Goal: Transaction & Acquisition: Purchase product/service

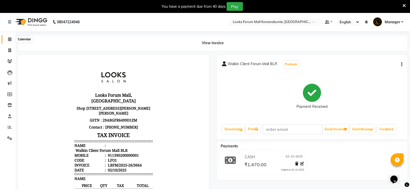
click at [6, 39] on span at bounding box center [9, 39] width 9 height 6
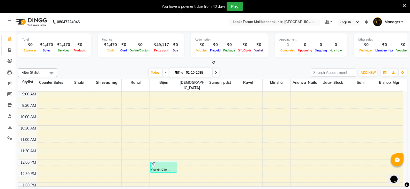
click at [11, 53] on link "Invoice" at bounding box center [8, 50] width 12 height 9
select select "service"
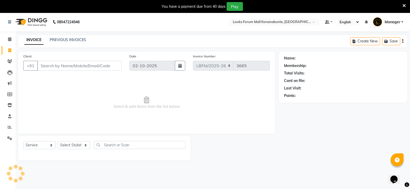
click at [11, 53] on link "Invoice" at bounding box center [8, 50] width 12 height 9
select select "service"
type input "3665"
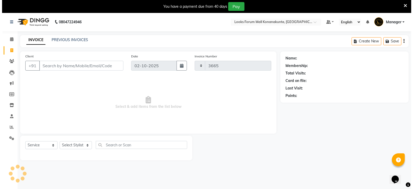
scroll to position [13, 0]
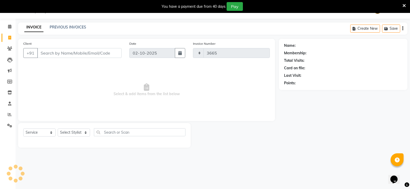
select select "8945"
click at [64, 52] on input "Client" at bounding box center [79, 53] width 84 height 10
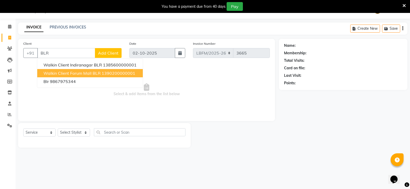
click at [84, 72] on span "Walkin Client Forum Mall BLR" at bounding box center [71, 73] width 57 height 5
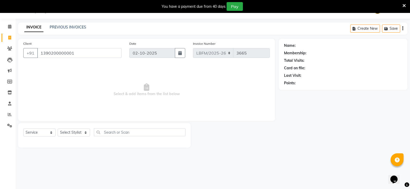
type input "1390200000001"
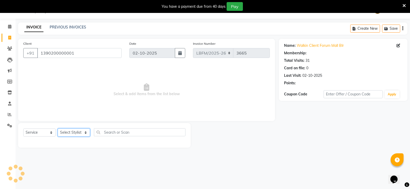
select select "1: Object"
click at [81, 130] on select "Select Stylist Ananya_Nails [PERSON_NAME] Bijen Bishop_Mgr Counter Sales Manage…" at bounding box center [74, 132] width 32 height 8
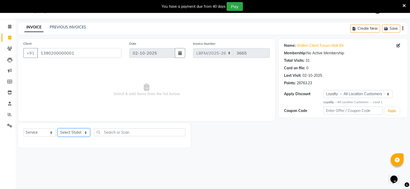
select select "90391"
click at [58, 128] on select "Select Stylist Ananya_Nails [PERSON_NAME] Bijen Bishop_Mgr Counter Sales Manage…" at bounding box center [74, 132] width 32 height 8
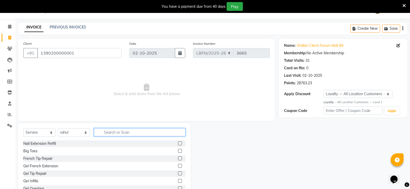
click at [119, 132] on input "text" at bounding box center [139, 132] width 91 height 8
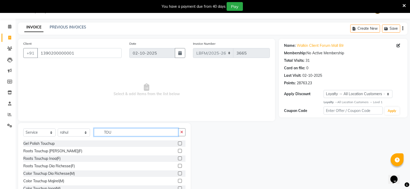
type input "TOU"
click at [178, 161] on div at bounding box center [179, 158] width 3 height 5
click at [178, 157] on label at bounding box center [180, 158] width 4 height 4
click at [178, 157] on input "checkbox" at bounding box center [179, 158] width 3 height 3
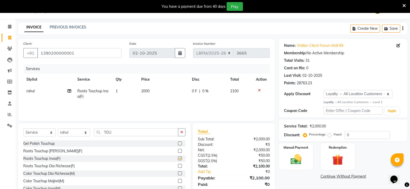
checkbox input "false"
click at [151, 90] on td "2000" at bounding box center [163, 93] width 51 height 17
select select "90391"
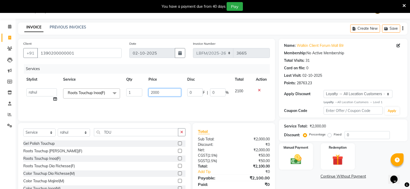
click at [172, 91] on input "2000" at bounding box center [164, 92] width 32 height 8
type input "2"
type input "1800"
click at [171, 104] on div "Services Stylist Service Qty Price Disc Total Action Ananya_Nails [PERSON_NAME]…" at bounding box center [146, 90] width 246 height 52
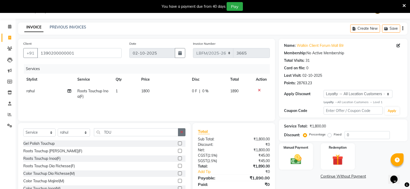
click at [179, 135] on button "button" at bounding box center [181, 132] width 7 height 8
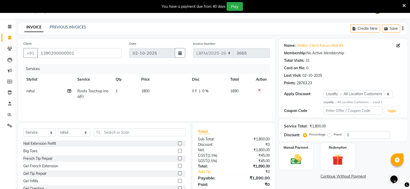
click at [153, 91] on td "1800" at bounding box center [163, 93] width 51 height 17
select select "90391"
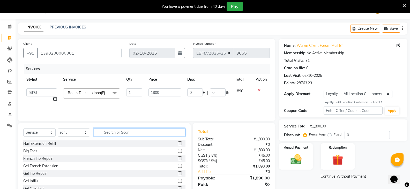
click at [173, 136] on input "text" at bounding box center [139, 132] width 91 height 8
click at [77, 129] on select "Select Stylist Ananya_Nails [PERSON_NAME] Bijen Bishop_Mgr Counter Sales Manage…" at bounding box center [74, 132] width 32 height 8
select select "90395"
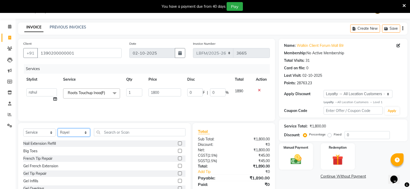
click at [58, 128] on select "Select Stylist Ananya_Nails [PERSON_NAME] Bijen Bishop_Mgr Counter Sales Manage…" at bounding box center [74, 132] width 32 height 8
click at [120, 132] on input "text" at bounding box center [139, 132] width 91 height 8
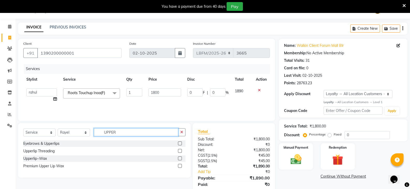
type input "UPPER"
click at [180, 152] on label at bounding box center [180, 151] width 4 height 4
click at [180, 152] on input "checkbox" at bounding box center [179, 150] width 3 height 3
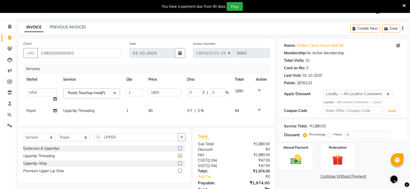
checkbox input "false"
click at [152, 111] on span "80" at bounding box center [150, 110] width 4 height 5
select select "90395"
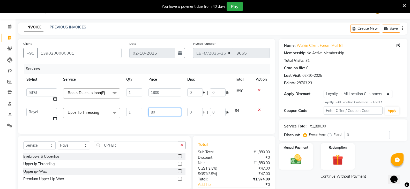
click at [152, 112] on input "80" at bounding box center [164, 112] width 32 height 8
click at [153, 113] on input "80" at bounding box center [164, 112] width 32 height 8
type input "70"
click at [82, 53] on input "1390200000001" at bounding box center [79, 53] width 84 height 10
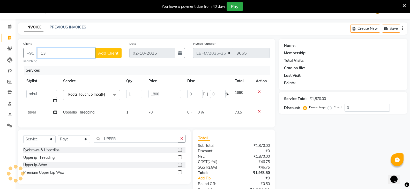
type input "1"
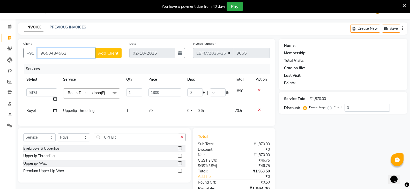
type input "9650484562"
click at [115, 56] on button "Add Client" at bounding box center [108, 53] width 27 height 10
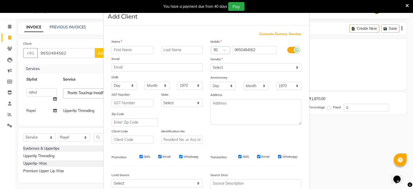
drag, startPoint x: 127, startPoint y: 52, endPoint x: 137, endPoint y: 55, distance: 9.6
click at [128, 53] on input "text" at bounding box center [133, 50] width 42 height 8
type input "ARPITA"
click at [240, 71] on select "Select [DEMOGRAPHIC_DATA] [DEMOGRAPHIC_DATA] Other Prefer Not To Say" at bounding box center [256, 68] width 91 height 8
select select "[DEMOGRAPHIC_DATA]"
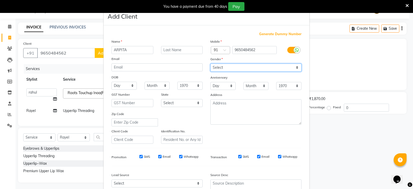
click at [211, 64] on select "Select [DEMOGRAPHIC_DATA] [DEMOGRAPHIC_DATA] Other Prefer Not To Say" at bounding box center [256, 68] width 91 height 8
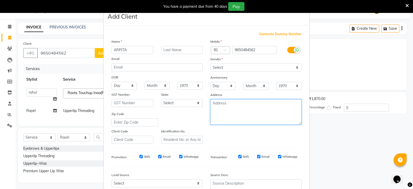
click at [240, 118] on textarea at bounding box center [256, 111] width 91 height 25
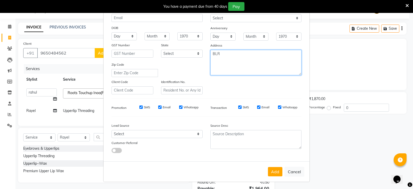
scroll to position [50, 0]
type textarea "BLR"
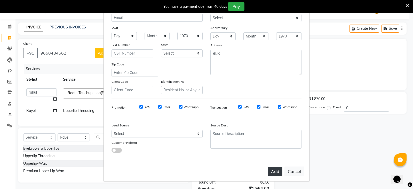
click at [270, 173] on button "Add" at bounding box center [275, 171] width 14 height 9
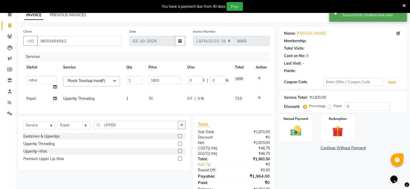
select select "1: Object"
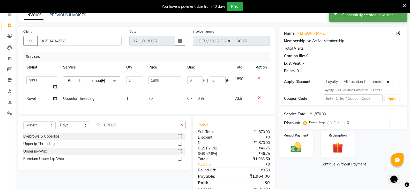
scroll to position [45, 0]
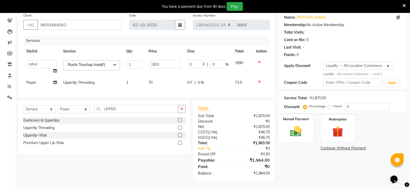
click at [287, 130] on img at bounding box center [295, 131] width 18 height 13
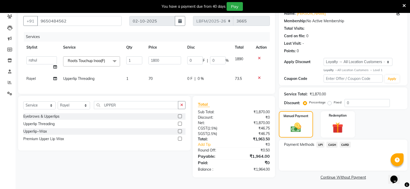
click at [336, 145] on span "CASH" at bounding box center [331, 145] width 11 height 6
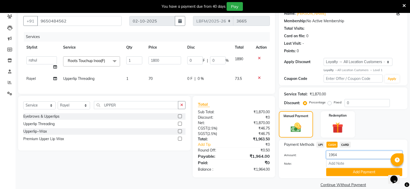
click at [344, 156] on input "1964" at bounding box center [364, 155] width 76 height 8
type input "1"
type input "900"
click at [314, 178] on div "Payment Methods UPI CASH CARD Amount: 900 Note: Add Payment" at bounding box center [343, 159] width 128 height 38
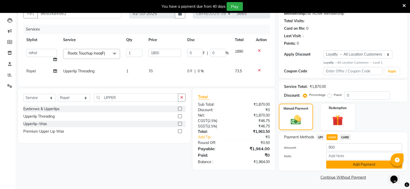
click at [346, 165] on button "Add Payment" at bounding box center [364, 164] width 76 height 8
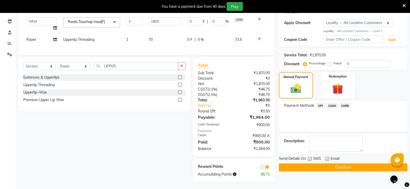
scroll to position [89, 0]
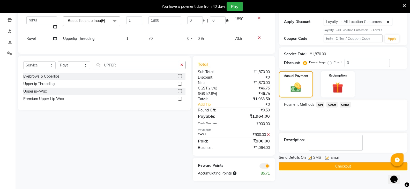
click at [345, 102] on span "CARD" at bounding box center [344, 105] width 11 height 6
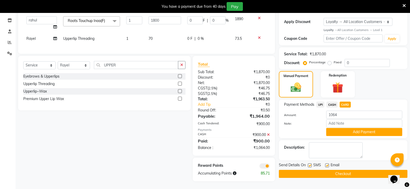
click at [409, 104] on html "08047224946 Select Location × Looks Forum Mall Konanakunte, Bengaluru Default P…" at bounding box center [205, 9] width 410 height 189
click at [360, 130] on button "Add Payment" at bounding box center [364, 132] width 76 height 8
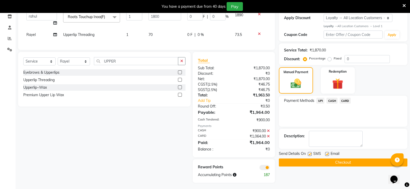
scroll to position [94, 0]
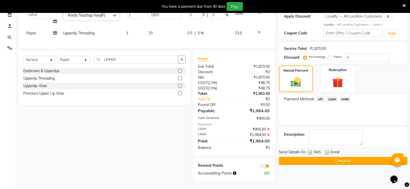
click at [303, 157] on button "Checkout" at bounding box center [343, 161] width 128 height 8
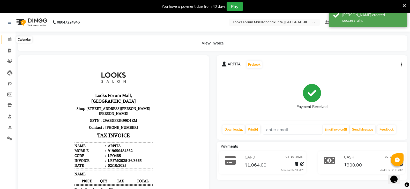
click at [8, 42] on span at bounding box center [9, 40] width 9 height 6
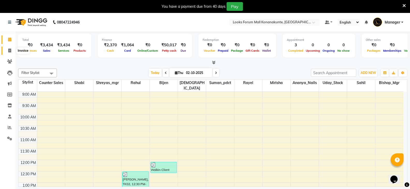
click at [7, 50] on span at bounding box center [9, 51] width 9 height 6
select select "service"
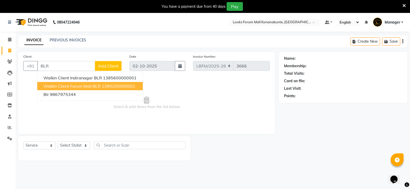
click at [55, 89] on button "Walkin Client Forum Mall BLR 1390200000001" at bounding box center [89, 86] width 105 height 8
type input "1390200000001"
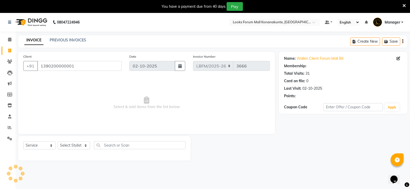
select select "1: Object"
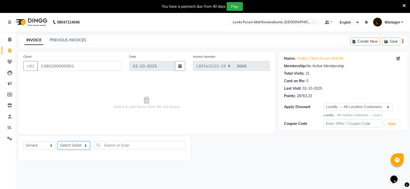
click at [76, 147] on select "Select Stylist Ananya_Nails [PERSON_NAME] Bijen Bishop_Mgr Counter Sales Manage…" at bounding box center [74, 145] width 32 height 8
select select "90396"
click at [58, 141] on select "Select Stylist Ananya_Nails [PERSON_NAME] Bijen Bishop_Mgr Counter Sales Manage…" at bounding box center [74, 145] width 32 height 8
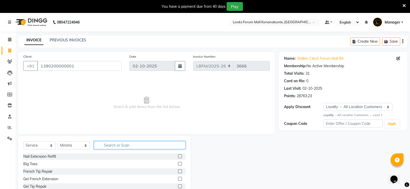
click at [115, 143] on input "text" at bounding box center [139, 145] width 91 height 8
click at [153, 145] on input "text" at bounding box center [139, 145] width 91 height 8
type input "EYE"
click at [178, 180] on label at bounding box center [180, 179] width 4 height 4
click at [178, 180] on input "checkbox" at bounding box center [179, 178] width 3 height 3
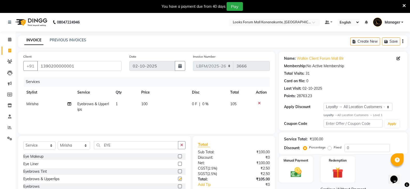
checkbox input "false"
click at [152, 104] on td "100" at bounding box center [163, 106] width 51 height 17
select select "90396"
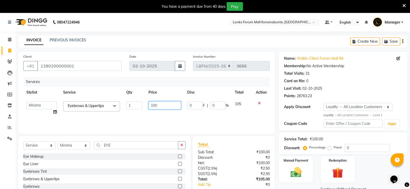
drag, startPoint x: 159, startPoint y: 104, endPoint x: 162, endPoint y: 106, distance: 3.2
click at [160, 104] on input "100" at bounding box center [164, 105] width 32 height 8
type input "170"
click at [174, 118] on div "Services Stylist Service Qty Price Disc Total Action Ananya_Nails [PERSON_NAME]…" at bounding box center [146, 103] width 246 height 52
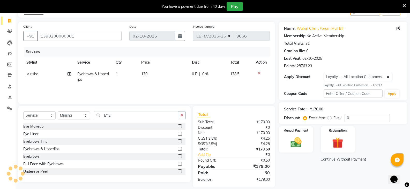
scroll to position [36, 0]
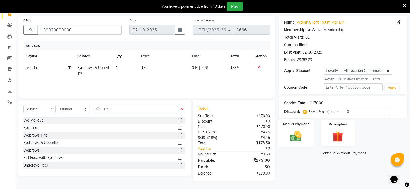
click at [299, 140] on img at bounding box center [295, 135] width 18 height 13
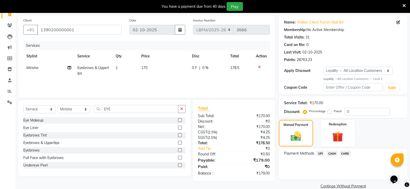
click at [351, 151] on div "Payment Methods UPI CASH CARD" at bounding box center [343, 153] width 118 height 7
click at [350, 151] on span "CARD" at bounding box center [344, 153] width 11 height 6
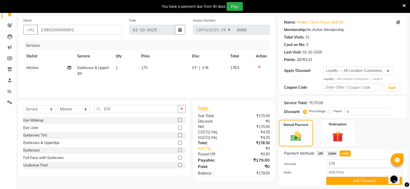
click at [381, 146] on div "Manual Payment Redemption" at bounding box center [343, 133] width 136 height 27
click at [345, 184] on button "Add Payment" at bounding box center [364, 181] width 76 height 8
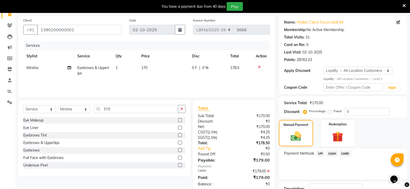
scroll to position [74, 0]
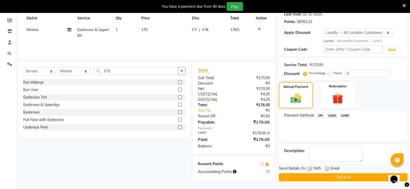
click at [348, 176] on button "Checkout" at bounding box center [343, 177] width 128 height 8
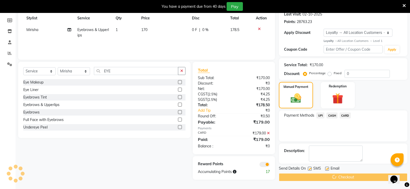
scroll to position [0, 0]
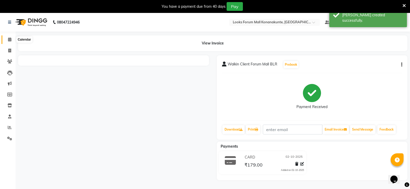
click at [6, 39] on span at bounding box center [9, 40] width 9 height 6
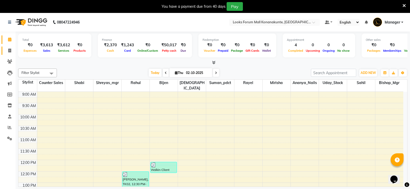
click at [7, 54] on link "Invoice" at bounding box center [8, 51] width 12 height 9
select select "service"
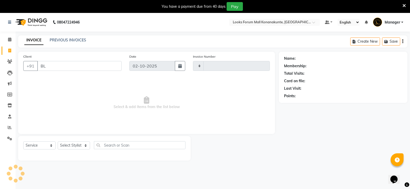
type input "BLR"
type input "3667"
select select "8945"
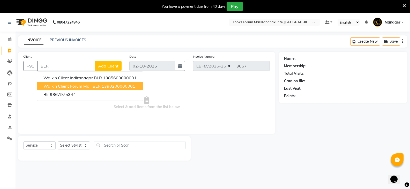
drag, startPoint x: 70, startPoint y: 88, endPoint x: 69, endPoint y: 150, distance: 62.3
click at [67, 118] on div "Client +91 BLR Walkin Client Indiranagar BLR 1385600000001 Walkin Client Forum …" at bounding box center [146, 93] width 257 height 82
click at [90, 84] on span "Walkin Client Forum Mall BLR" at bounding box center [71, 85] width 57 height 5
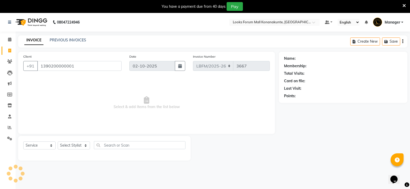
type input "1390200000001"
click at [74, 144] on select "Select Stylist Ananya_Nails [PERSON_NAME] Bijen Bishop_Mgr Counter Sales Manage…" at bounding box center [74, 145] width 32 height 8
select select "1: Object"
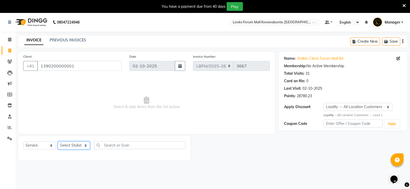
select select "90396"
click at [58, 141] on select "Select Stylist Ananya_Nails [PERSON_NAME] Bijen Bishop_Mgr Counter Sales Manage…" at bounding box center [74, 145] width 32 height 8
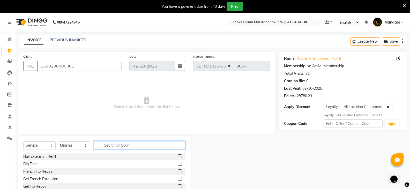
click at [112, 146] on input "text" at bounding box center [139, 145] width 91 height 8
type input "EYE"
click at [178, 180] on label at bounding box center [180, 179] width 4 height 4
click at [178, 180] on input "checkbox" at bounding box center [179, 178] width 3 height 3
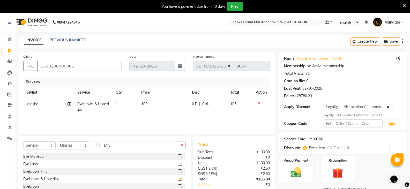
checkbox input "false"
click at [150, 105] on td "100" at bounding box center [163, 106] width 51 height 17
select select "90396"
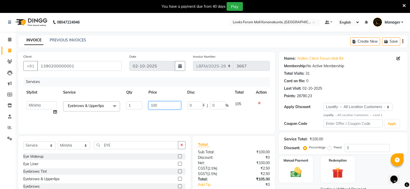
click at [163, 104] on input "100" at bounding box center [164, 105] width 32 height 8
type input "170"
click at [162, 124] on div "Services Stylist Service Qty Price Disc Total Action Ananya_Nails [PERSON_NAME]…" at bounding box center [146, 103] width 246 height 52
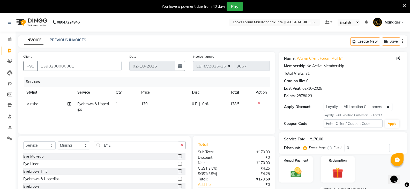
scroll to position [36, 0]
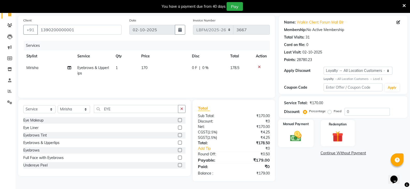
drag, startPoint x: 297, startPoint y: 136, endPoint x: 300, endPoint y: 139, distance: 4.2
click at [296, 137] on img at bounding box center [295, 135] width 18 height 13
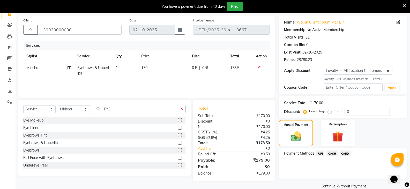
click at [344, 152] on span "CARD" at bounding box center [344, 153] width 11 height 6
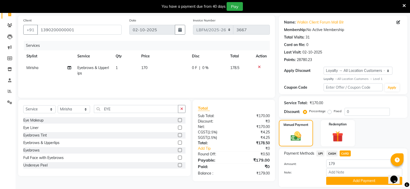
scroll to position [52, 0]
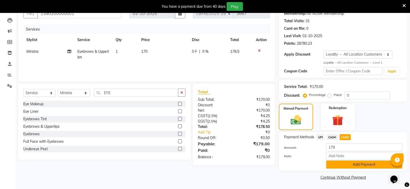
click at [352, 166] on button "Add Payment" at bounding box center [364, 164] width 76 height 8
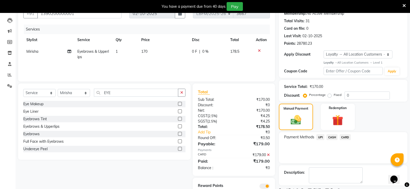
scroll to position [74, 0]
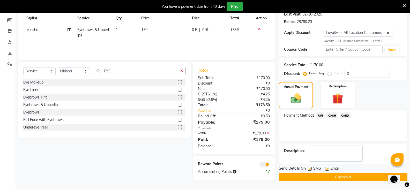
click at [314, 177] on button "Checkout" at bounding box center [343, 177] width 128 height 8
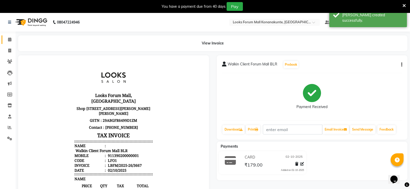
click at [11, 36] on link "Calendar" at bounding box center [8, 39] width 12 height 9
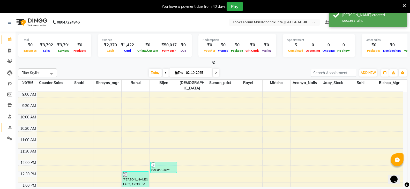
click at [10, 126] on icon at bounding box center [10, 127] width 4 height 4
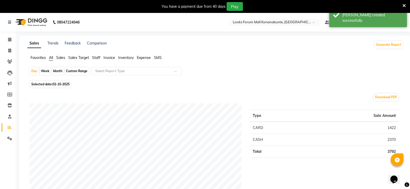
click at [73, 59] on span "Sales Target" at bounding box center [78, 57] width 21 height 5
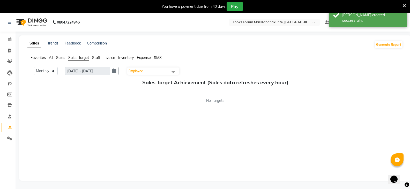
drag, startPoint x: 92, startPoint y: 59, endPoint x: 95, endPoint y: 59, distance: 2.6
click at [93, 59] on span "Staff" at bounding box center [96, 57] width 8 height 5
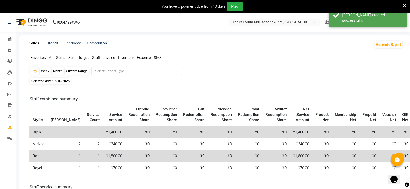
click at [73, 70] on div "Custom Range" at bounding box center [77, 70] width 24 height 7
select select "10"
select select "2025"
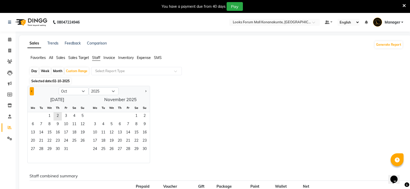
click at [30, 92] on button "Previous month" at bounding box center [32, 91] width 4 height 8
select select "9"
click at [36, 116] on span "1" at bounding box center [33, 116] width 8 height 8
click at [43, 148] on span "30" at bounding box center [41, 149] width 8 height 8
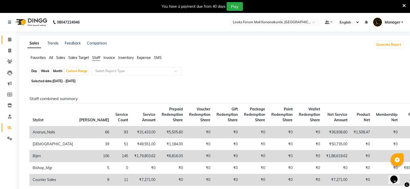
drag, startPoint x: 6, startPoint y: 44, endPoint x: 9, endPoint y: 39, distance: 5.5
click at [6, 44] on link "Calendar" at bounding box center [8, 39] width 12 height 9
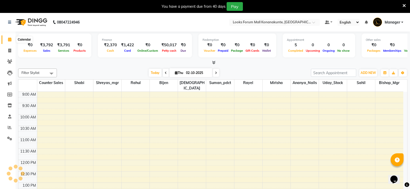
click at [9, 39] on icon at bounding box center [9, 39] width 3 height 4
